Goal: Task Accomplishment & Management: Manage account settings

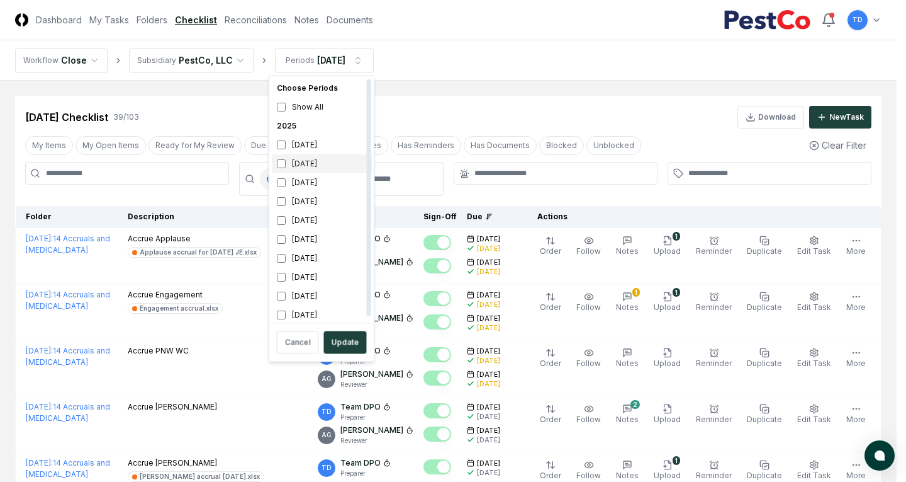
scroll to position [1448, 0]
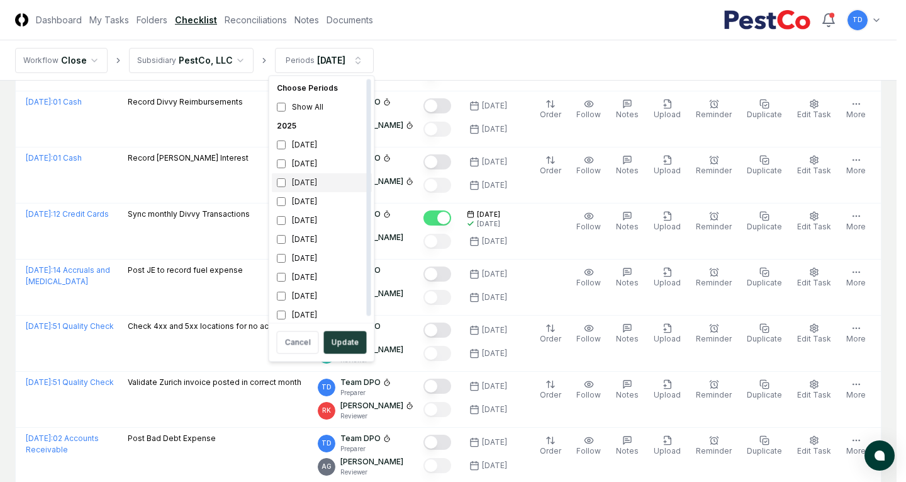
click at [319, 184] on div "[DATE]" at bounding box center [322, 182] width 100 height 19
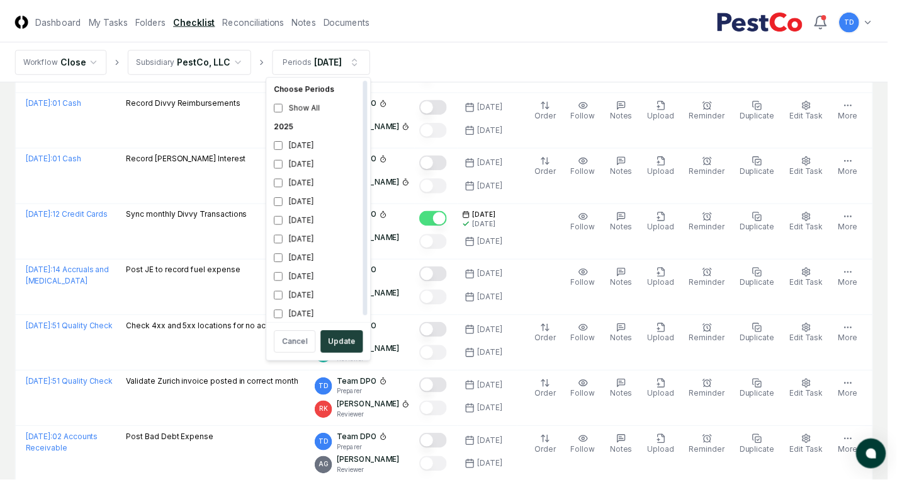
scroll to position [4, 0]
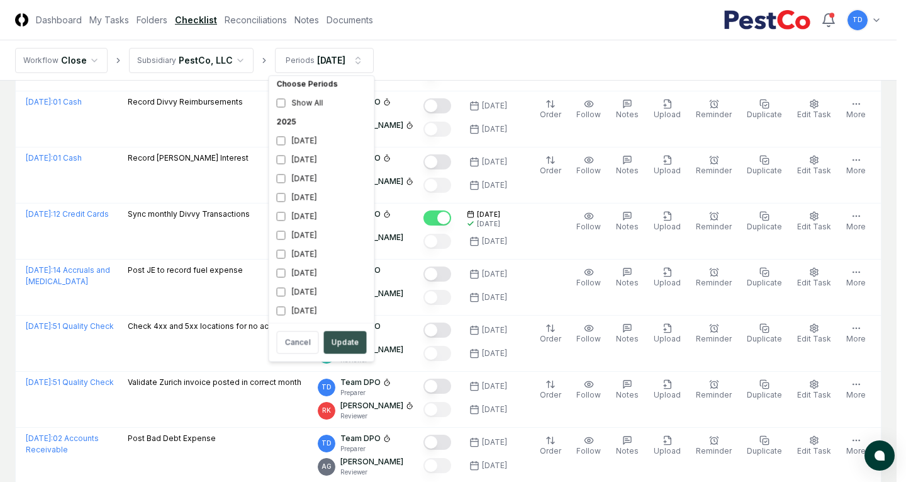
click at [337, 336] on button "Update" at bounding box center [345, 342] width 43 height 23
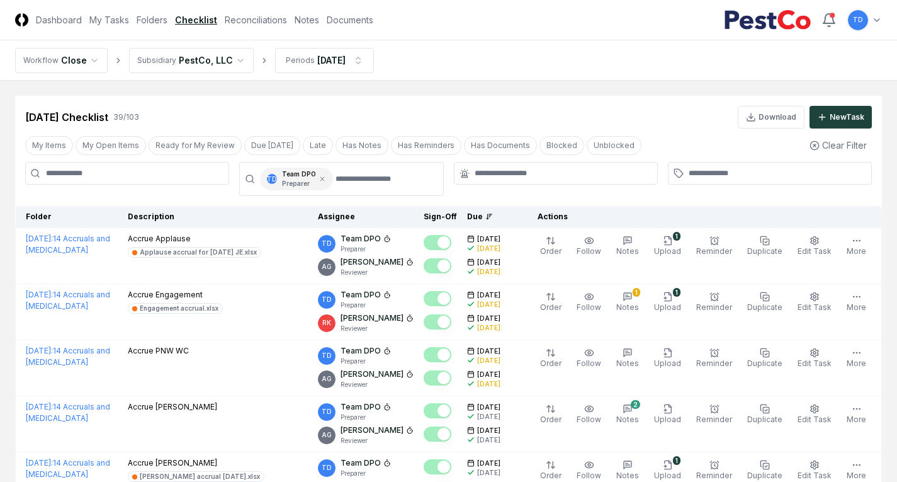
click at [148, 171] on input at bounding box center [127, 173] width 204 height 23
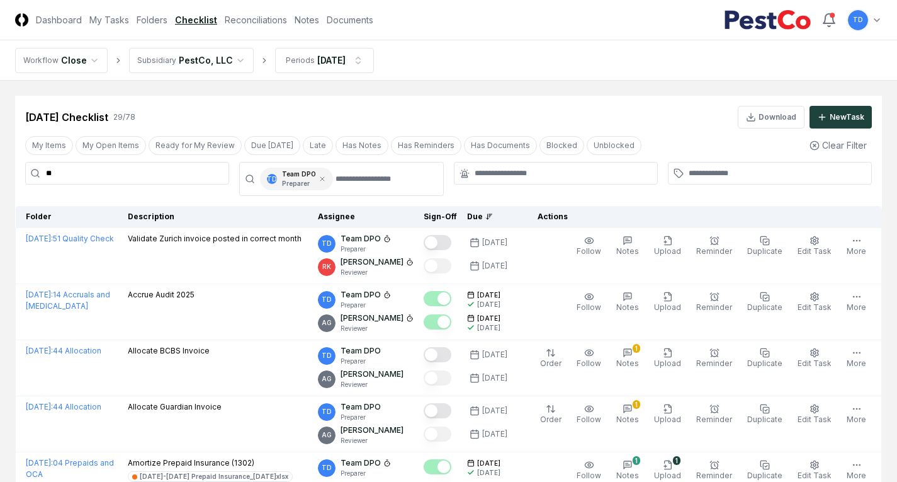
type input "*"
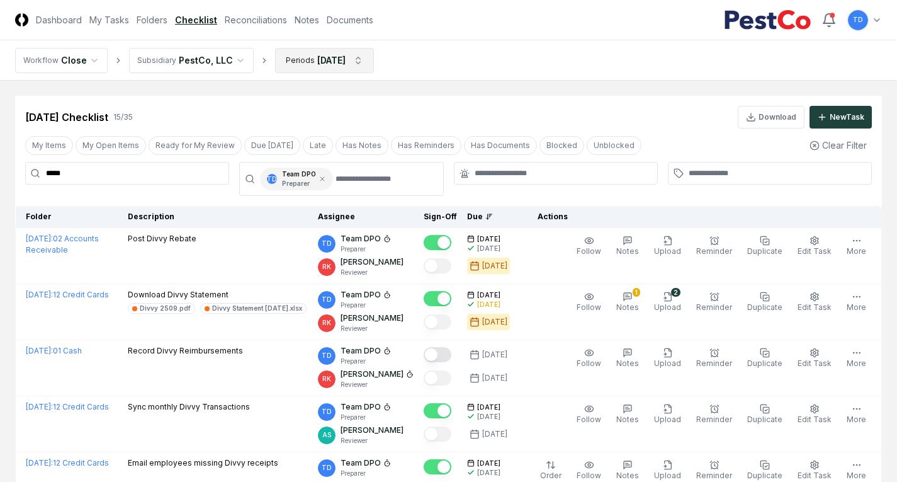
type input "*****"
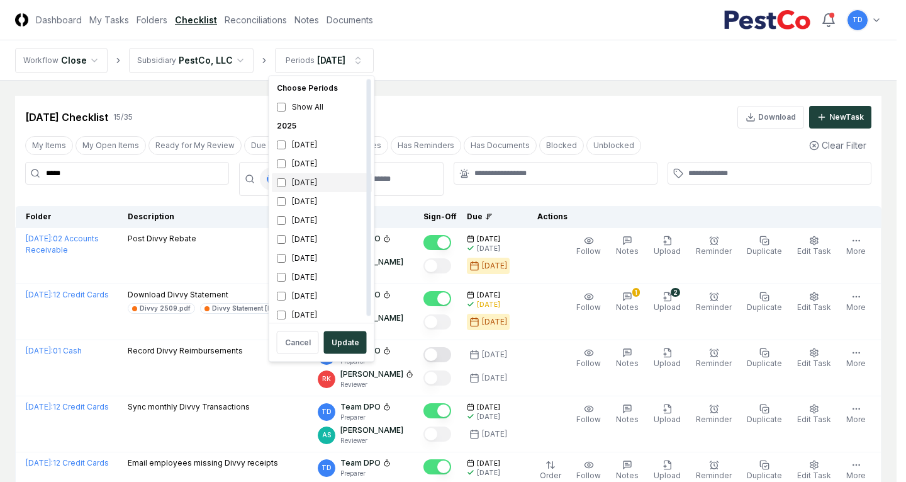
click at [303, 179] on div "[DATE]" at bounding box center [322, 182] width 100 height 19
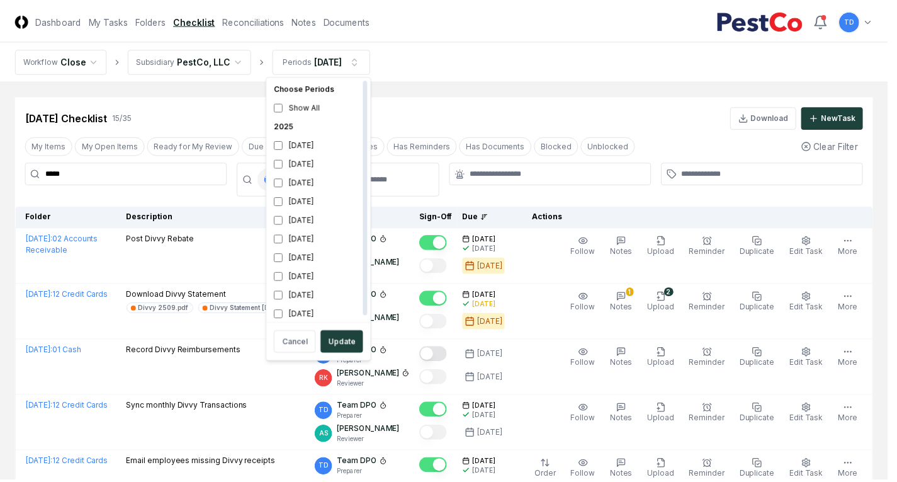
scroll to position [4, 0]
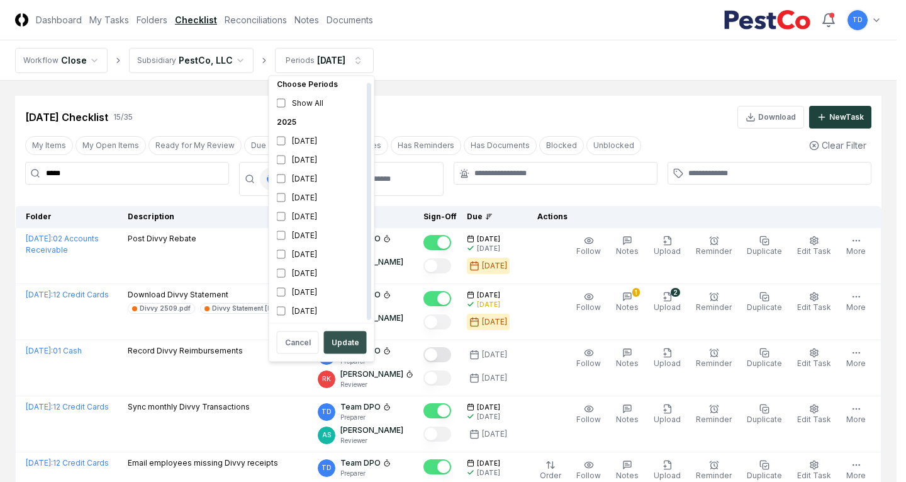
click at [344, 342] on button "Update" at bounding box center [345, 342] width 43 height 23
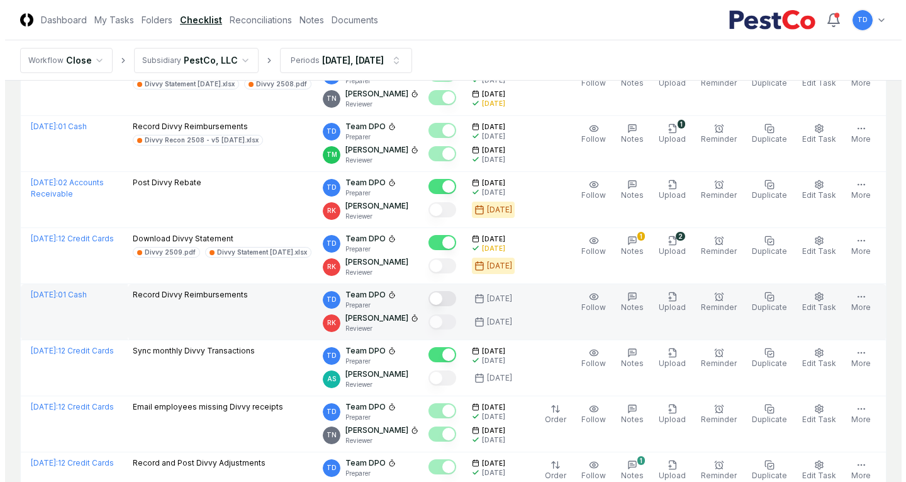
scroll to position [252, 0]
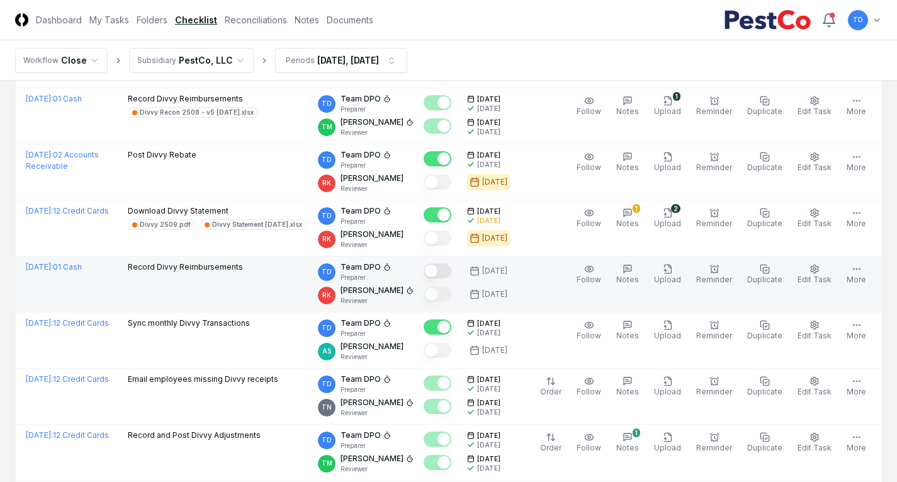
click at [442, 270] on button "Mark complete" at bounding box center [438, 270] width 28 height 15
click at [718, 268] on circle "button" at bounding box center [714, 269] width 7 height 7
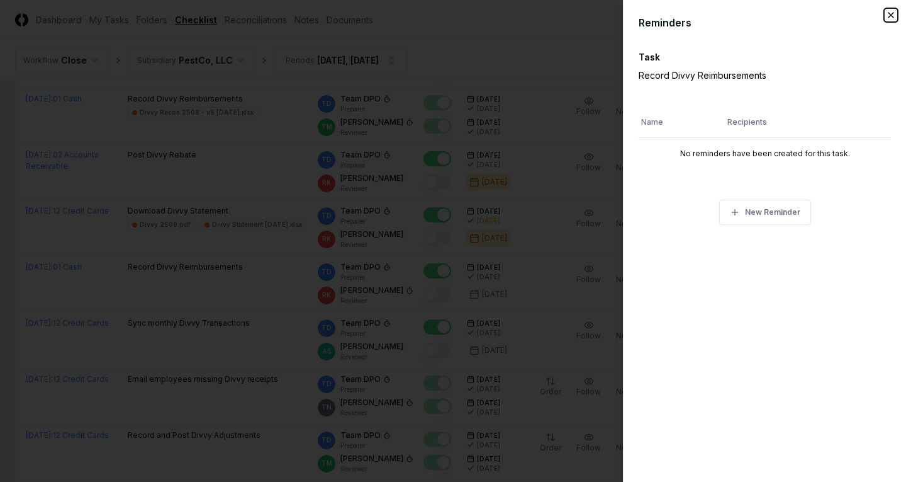
click at [890, 17] on icon "button" at bounding box center [891, 15] width 10 height 10
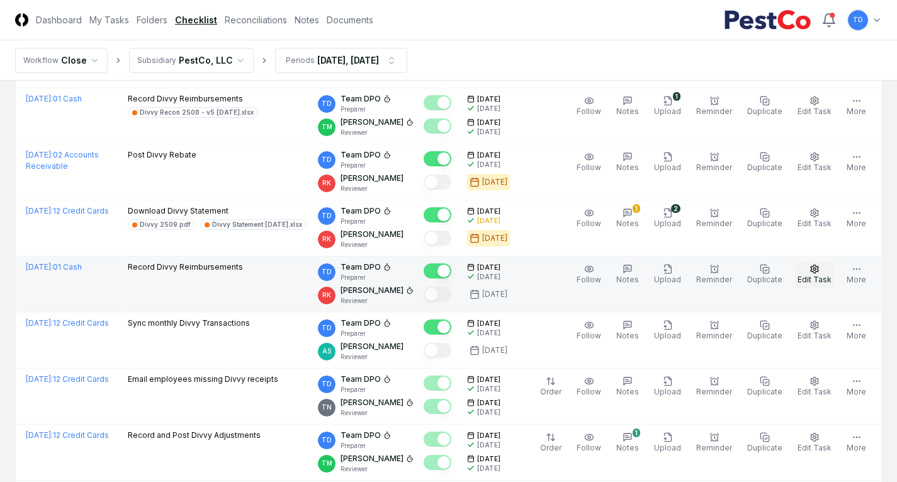
click at [818, 271] on icon "button" at bounding box center [815, 268] width 8 height 8
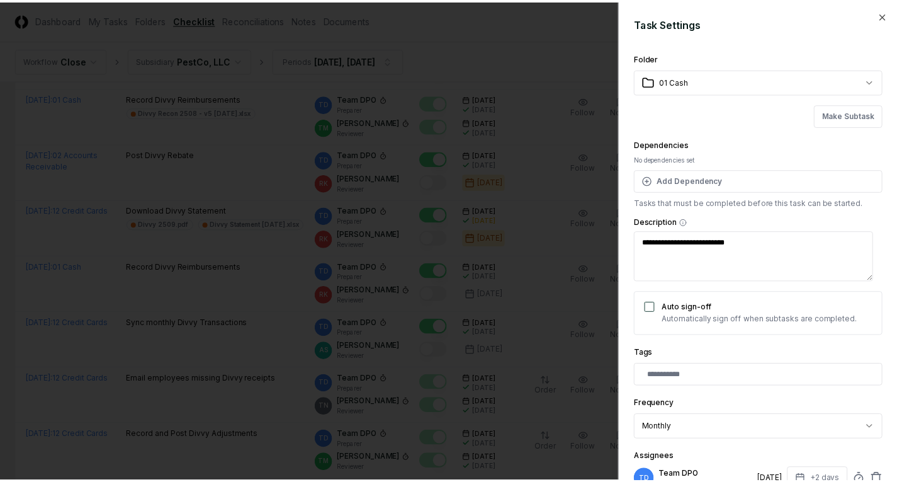
scroll to position [126, 0]
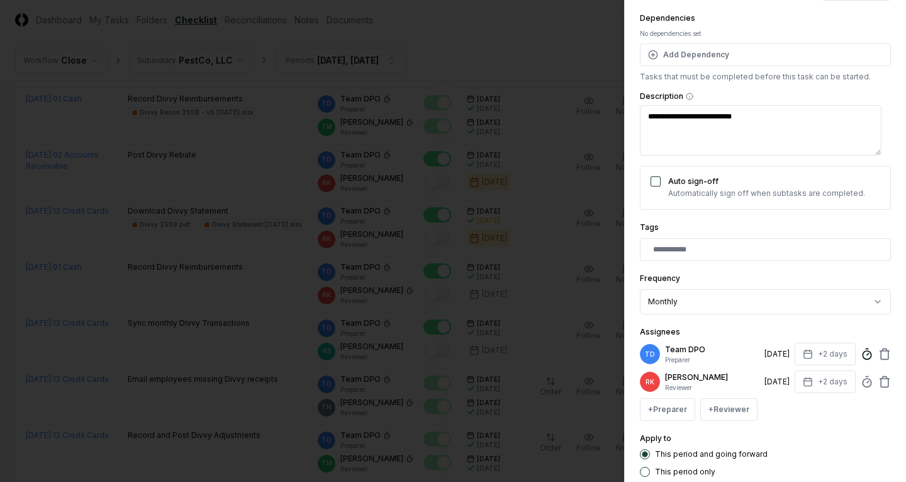
click at [861, 359] on icon at bounding box center [867, 353] width 13 height 13
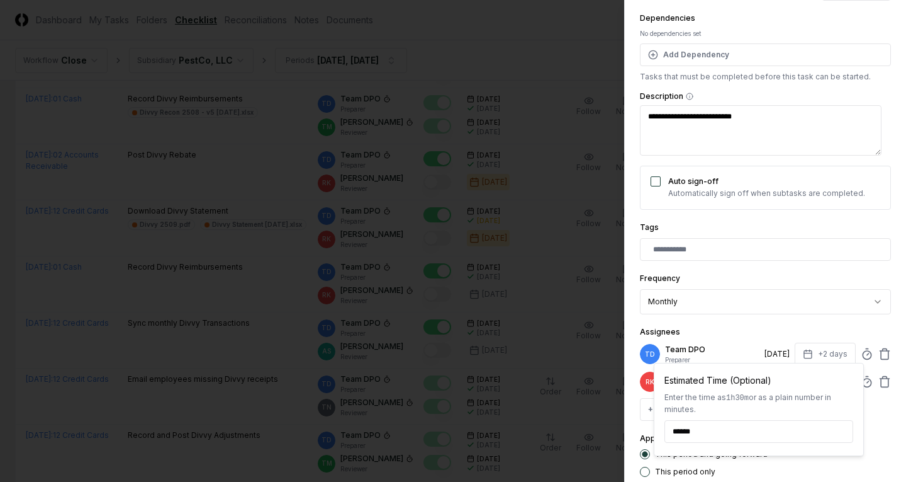
click at [753, 325] on div "Assignees TD Team DPO Preparer [DATE] +2 days Estimated Time (Optional) Enter t…" at bounding box center [765, 372] width 251 height 96
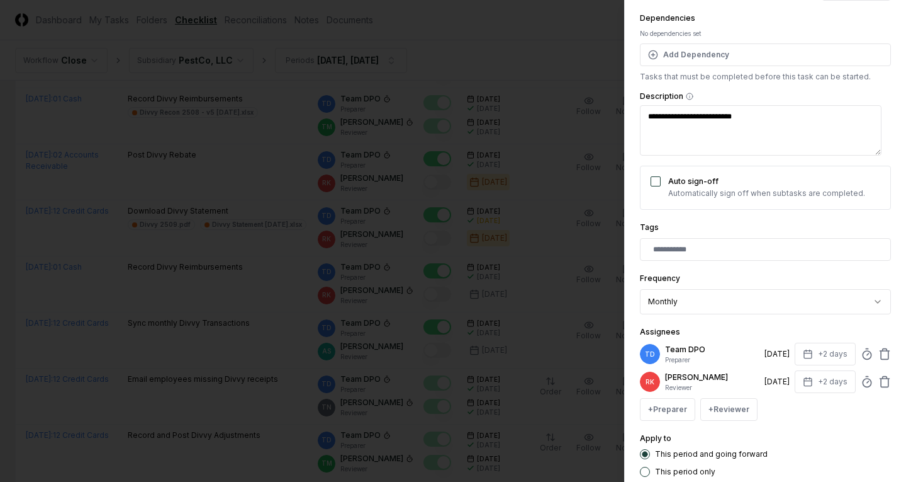
type textarea "*"
click at [611, 68] on div at bounding box center [453, 241] width 906 height 482
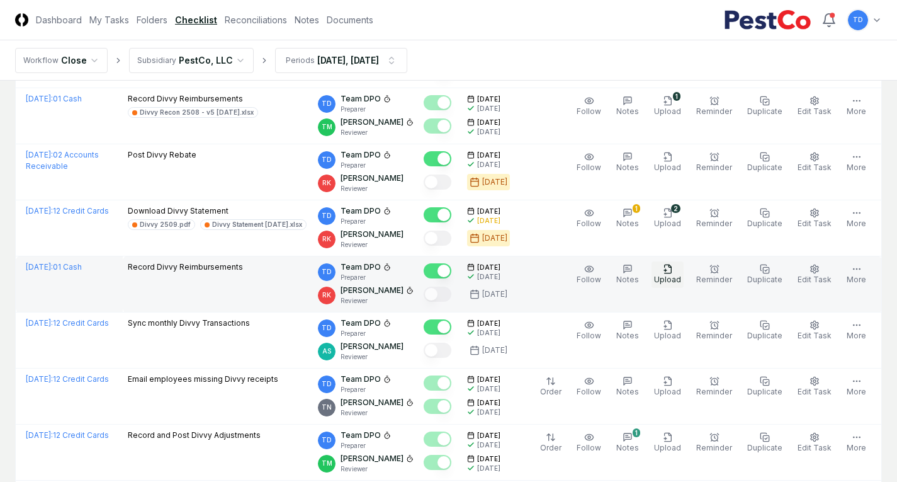
click at [675, 279] on span "Upload" at bounding box center [667, 278] width 27 height 9
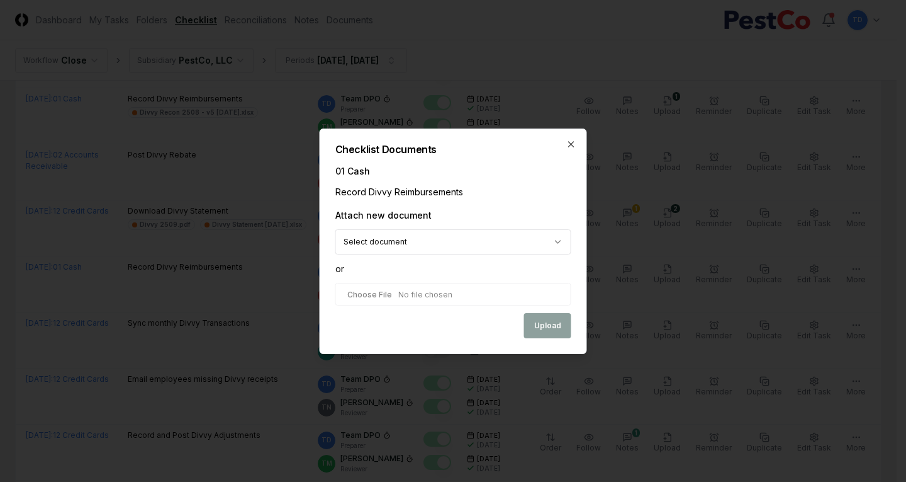
type input "**********"
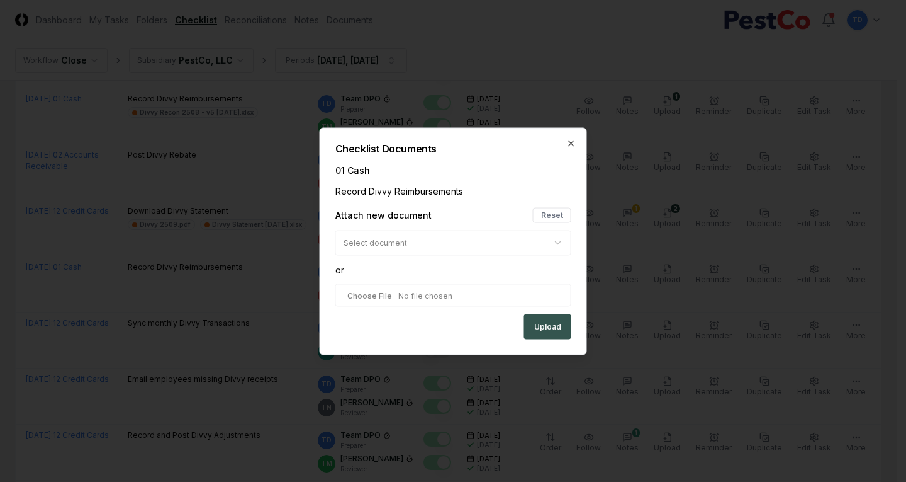
click at [560, 321] on button "Upload" at bounding box center [547, 325] width 47 height 25
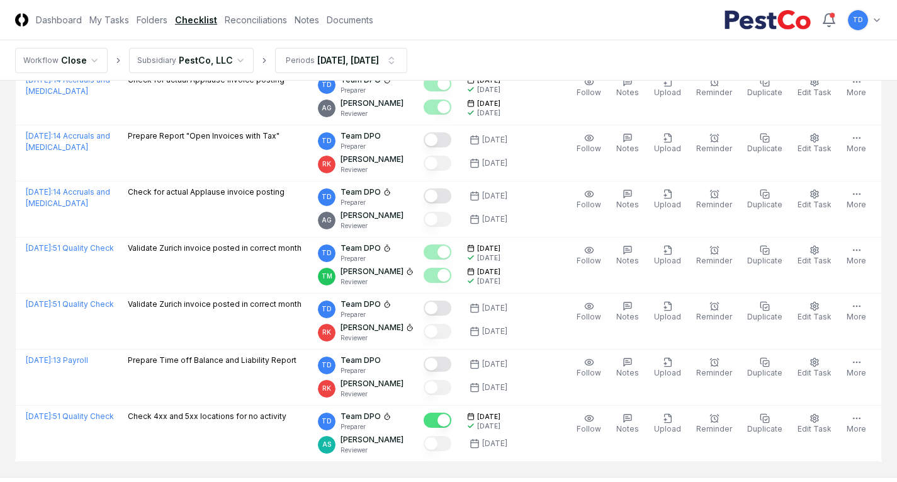
scroll to position [1070, 0]
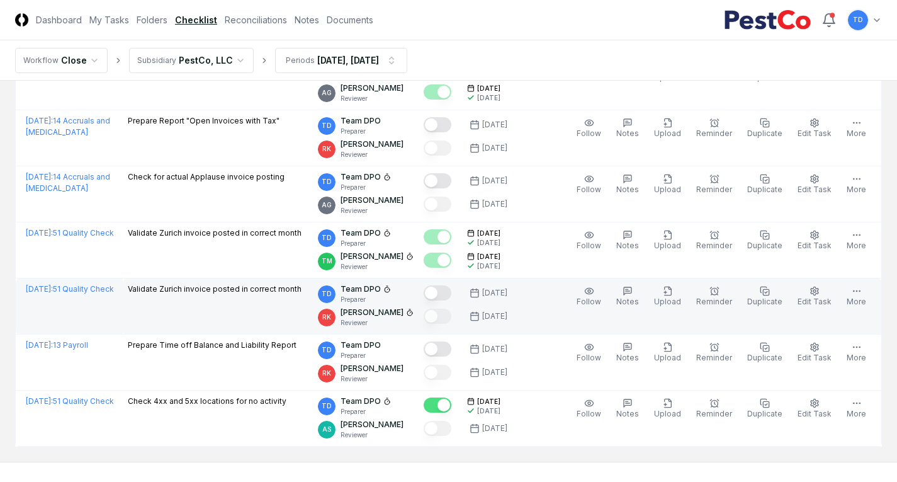
click at [446, 293] on button "Mark complete" at bounding box center [438, 292] width 28 height 15
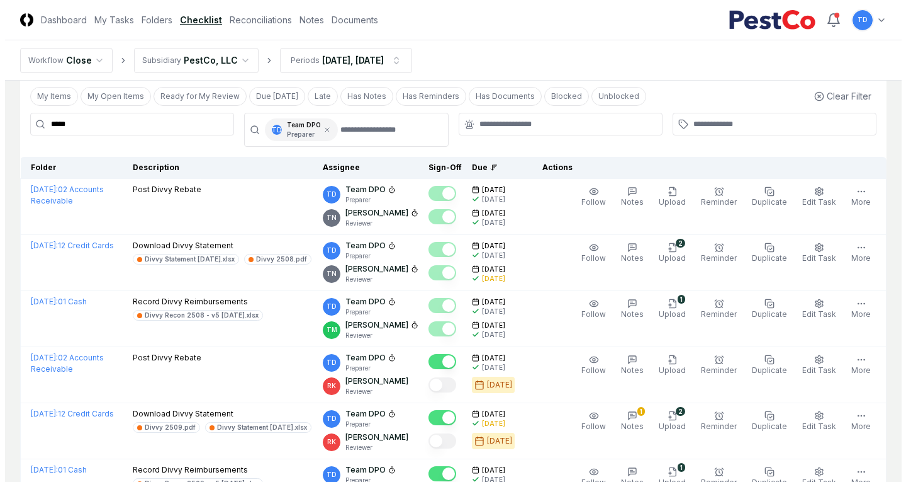
scroll to position [0, 0]
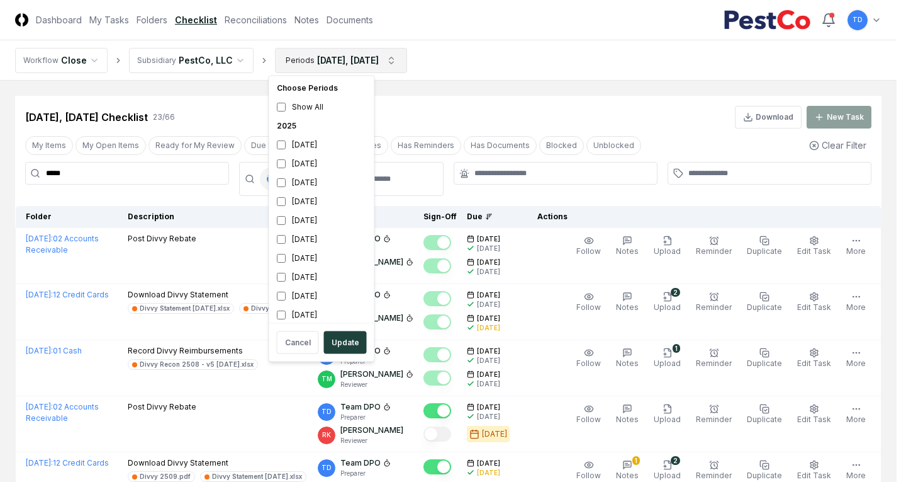
click at [312, 177] on div "[DATE]" at bounding box center [322, 182] width 100 height 19
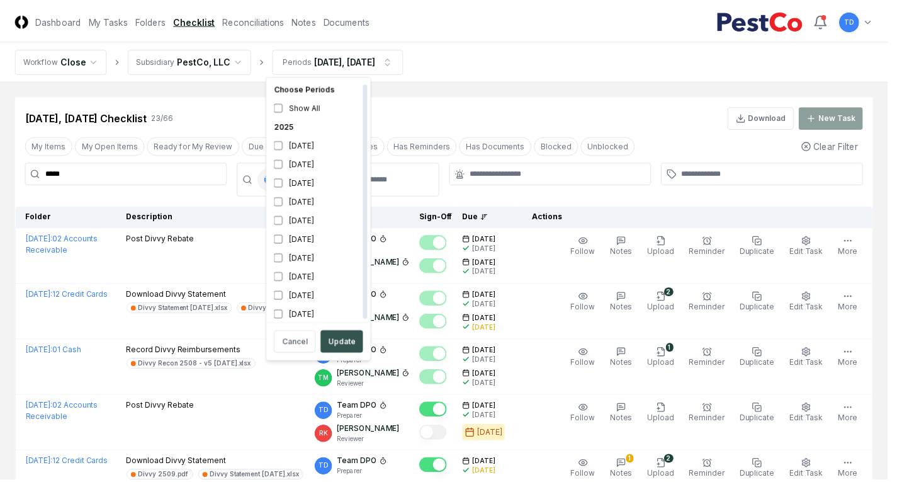
scroll to position [4, 0]
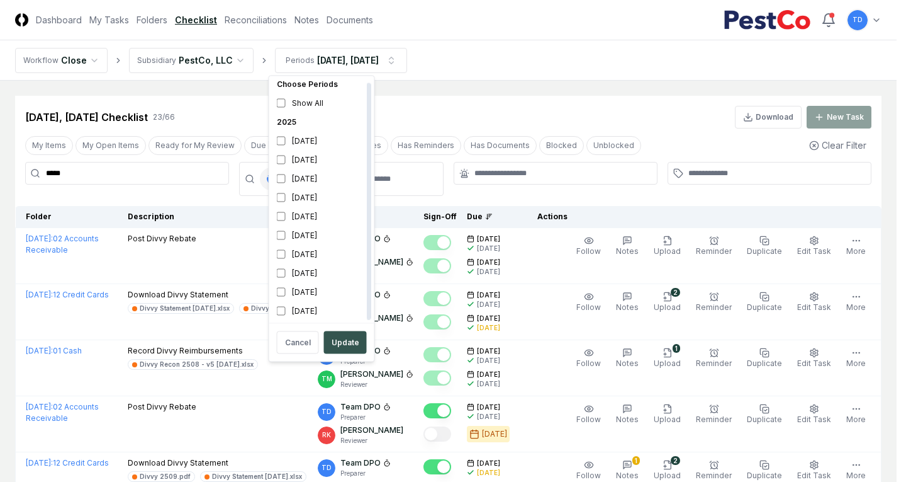
click at [327, 342] on button "Update" at bounding box center [345, 342] width 43 height 23
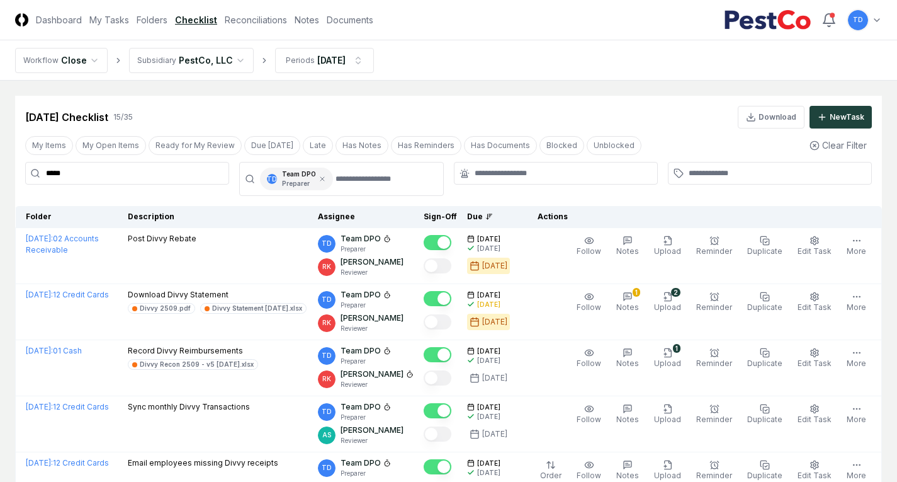
drag, startPoint x: 130, startPoint y: 168, endPoint x: 0, endPoint y: 148, distance: 131.8
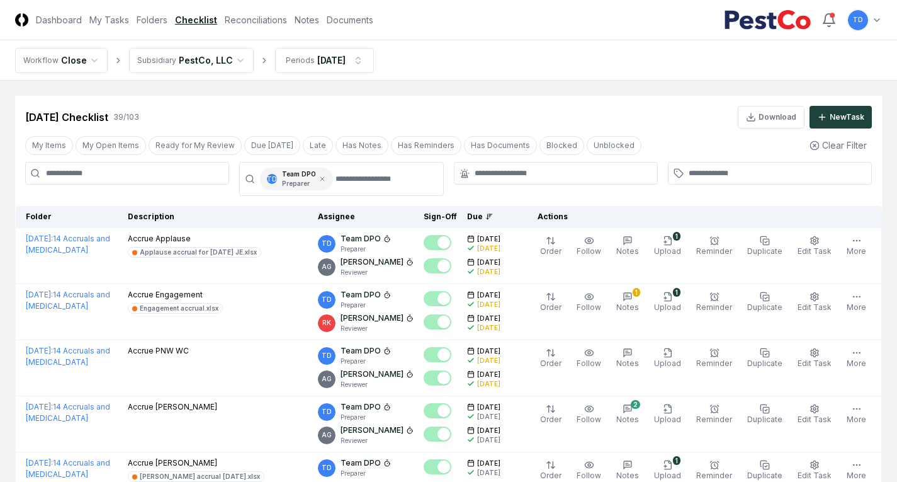
click at [264, 115] on div "[DATE] Checklist 39 / 103 Download New Task" at bounding box center [448, 117] width 847 height 23
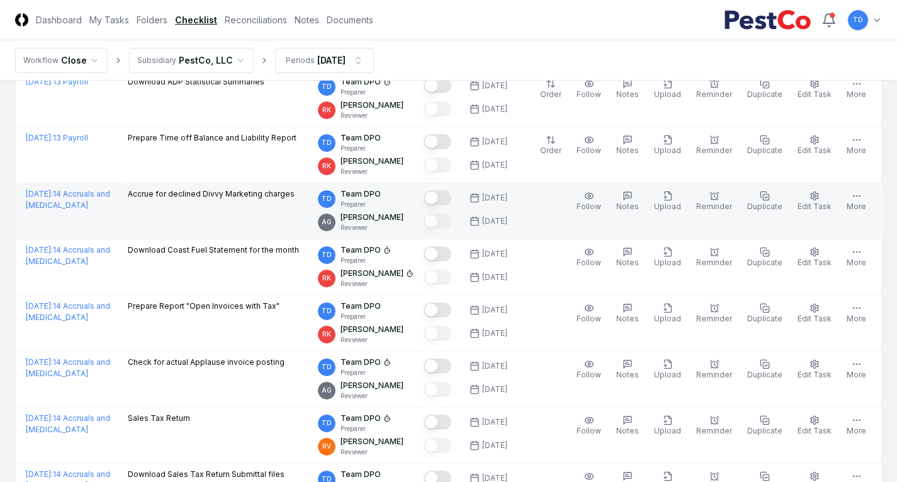
scroll to position [2203, 0]
